Goal: Transaction & Acquisition: Purchase product/service

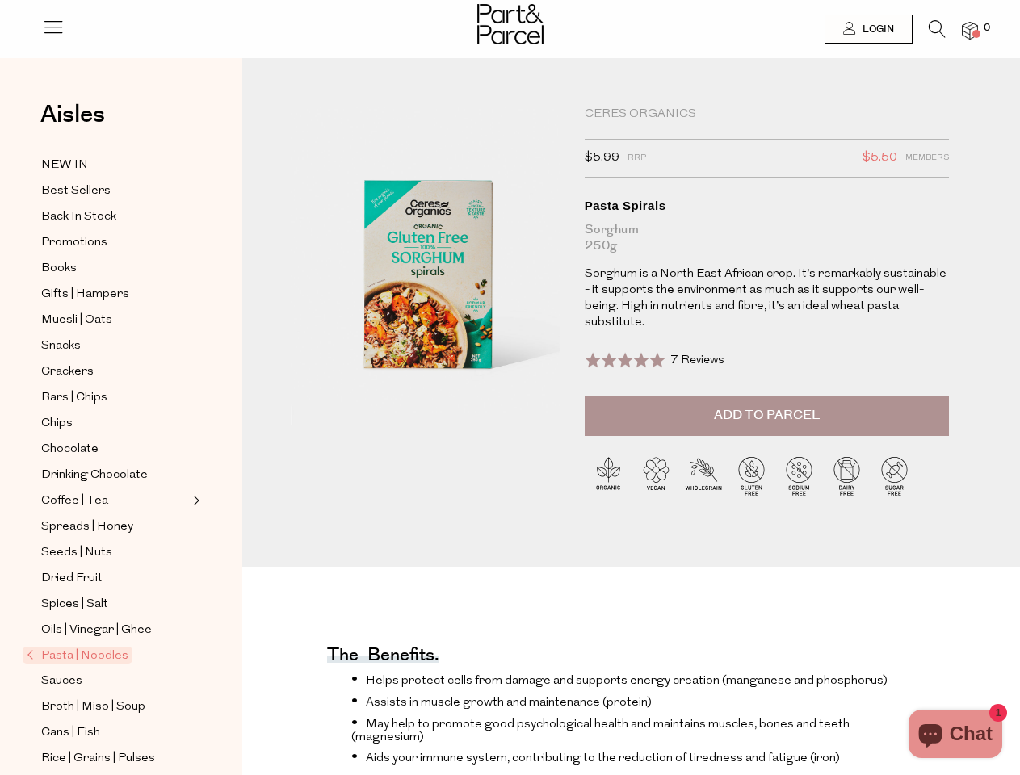
click at [53, 33] on icon at bounding box center [53, 26] width 23 height 23
click at [0, 0] on div at bounding box center [0, 0] width 0 height 0
click at [937, 33] on icon at bounding box center [937, 29] width 17 height 18
click at [970, 30] on div "Search" at bounding box center [510, 387] width 945 height 775
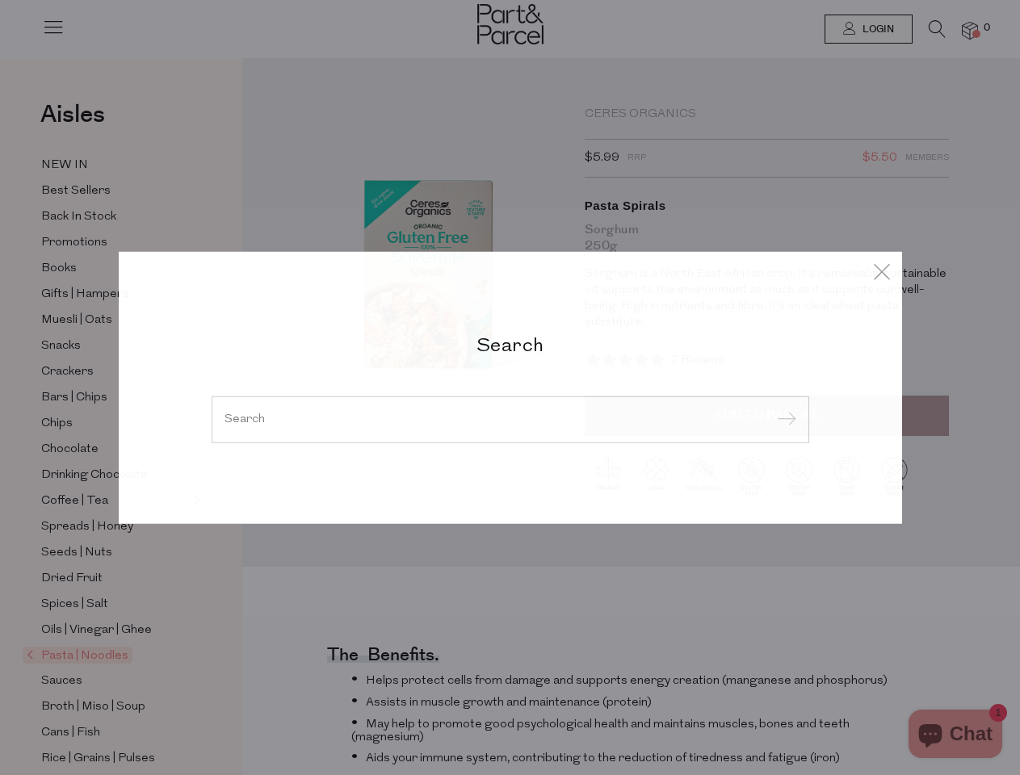
click at [0, 388] on div "Search" at bounding box center [510, 387] width 1020 height 775
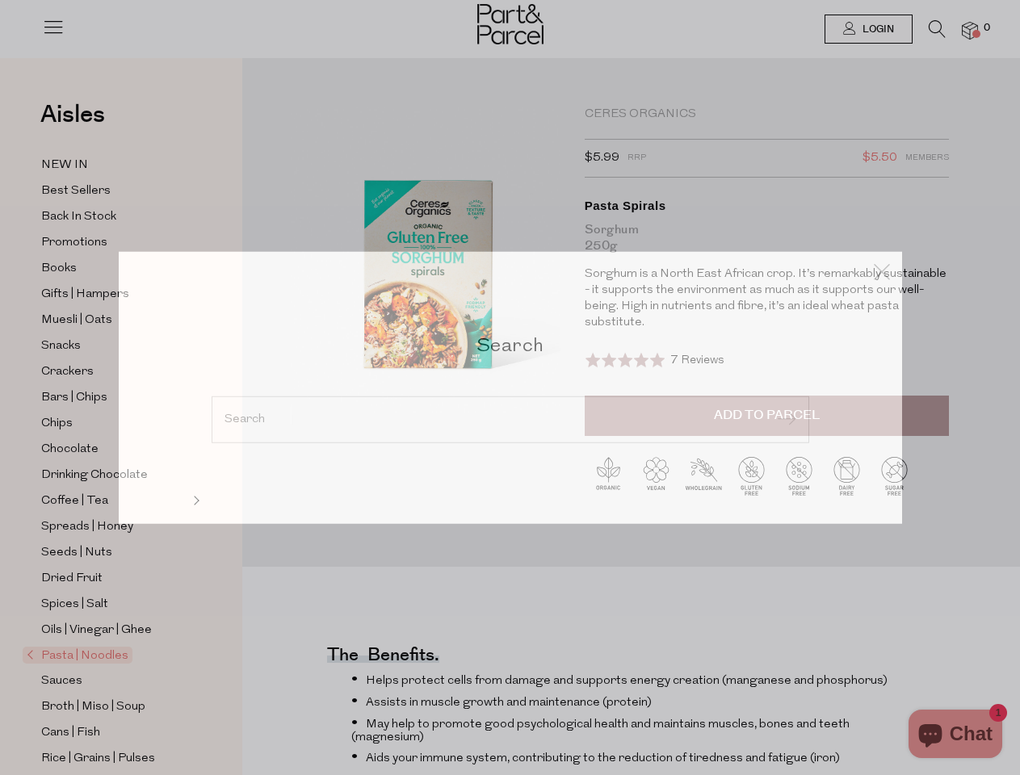
click at [0, 40] on div "Search" at bounding box center [510, 387] width 1020 height 775
